Goal: Information Seeking & Learning: Learn about a topic

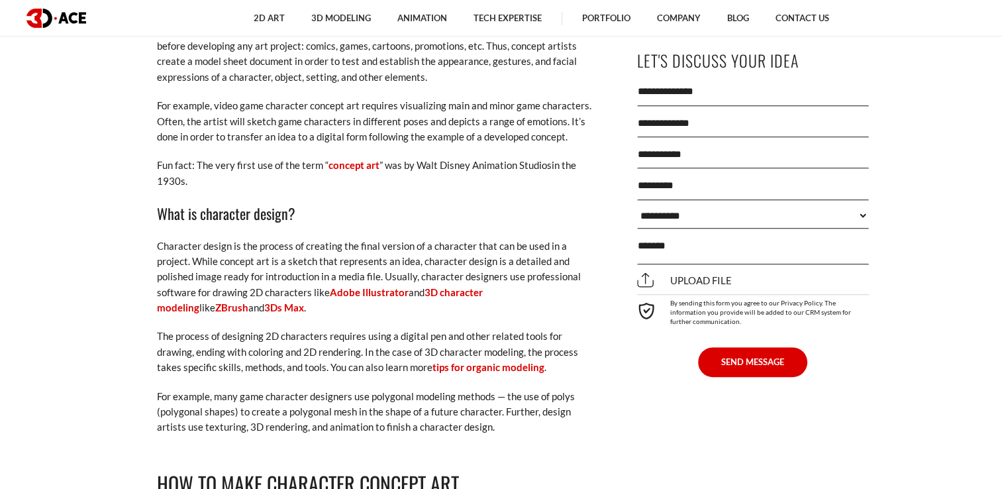
scroll to position [879, 0]
click at [483, 286] on link "3D character modeling" at bounding box center [320, 299] width 326 height 27
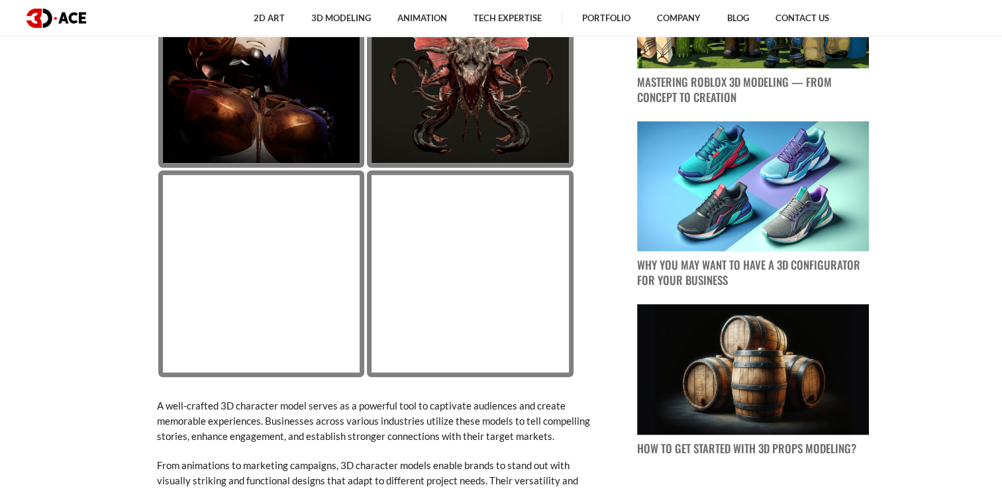
scroll to position [989, 0]
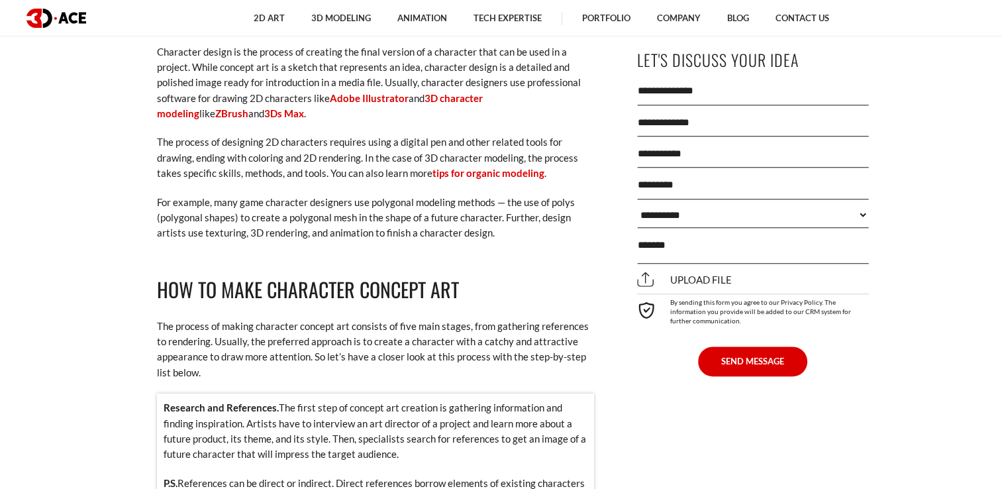
scroll to position [1071, 0]
click at [264, 109] on link "3Ds Max" at bounding box center [284, 115] width 40 height 12
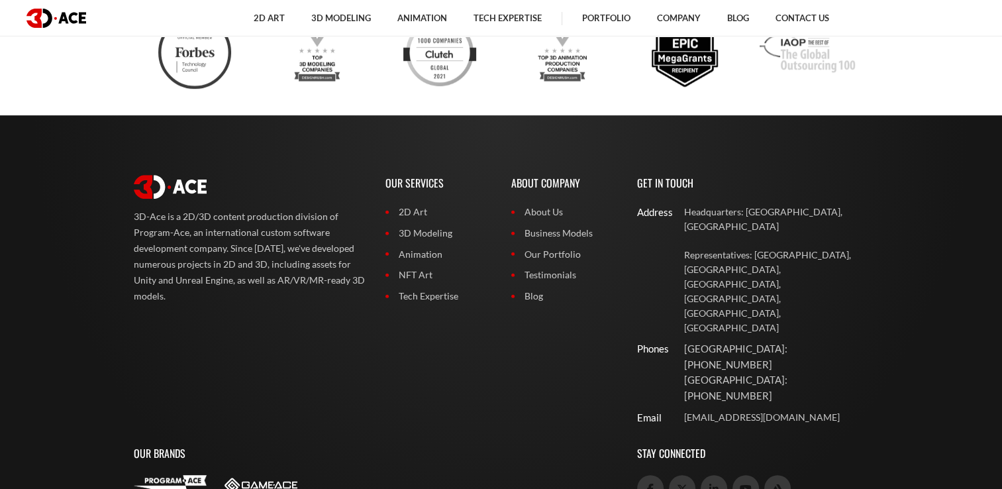
scroll to position [5667, 0]
